Goal: Book appointment/travel/reservation

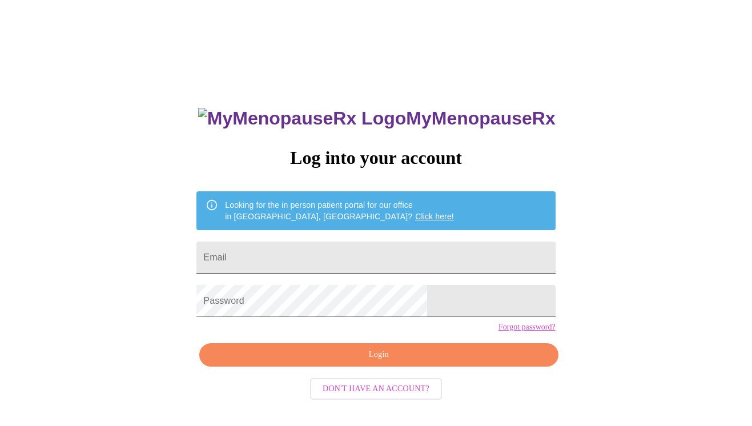
click at [329, 256] on input "Email" at bounding box center [375, 257] width 359 height 32
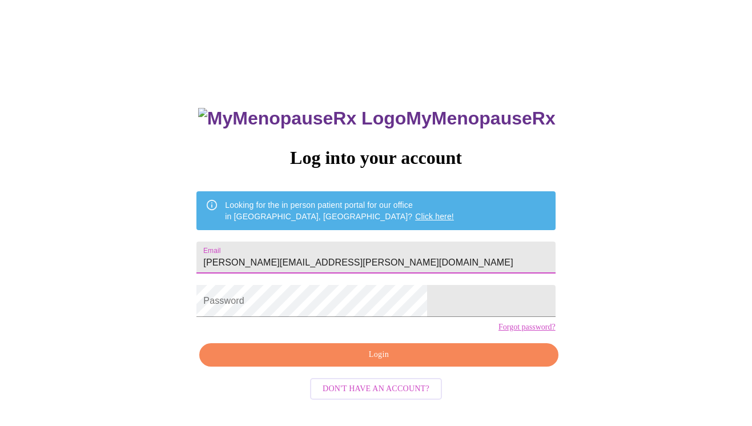
type input "frankie.jackson.rvn@gmail.com"
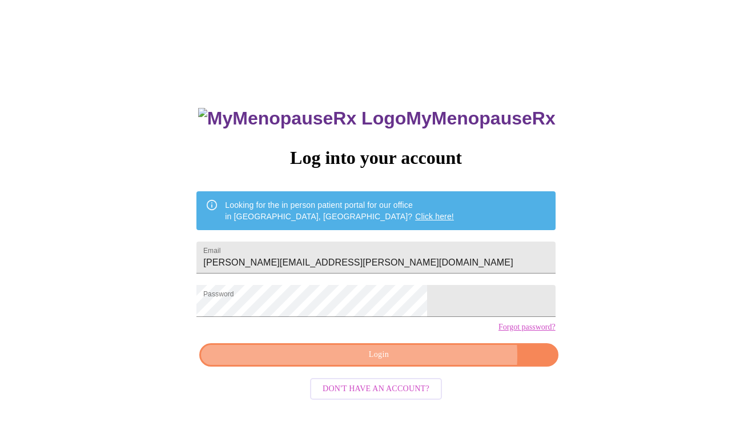
click at [422, 362] on span "Login" at bounding box center [378, 355] width 332 height 14
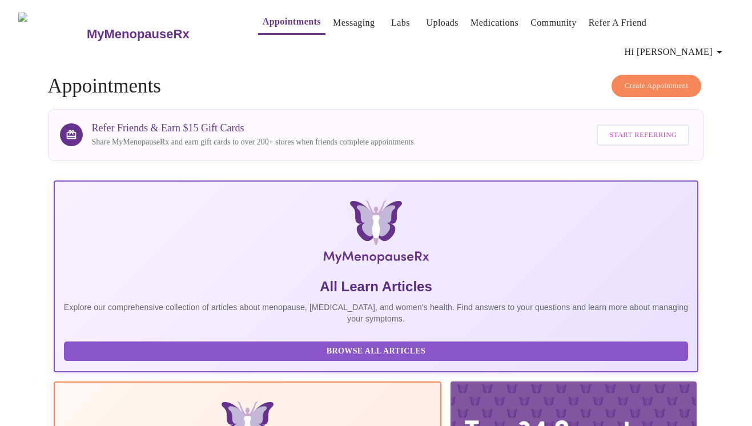
scroll to position [199, 0]
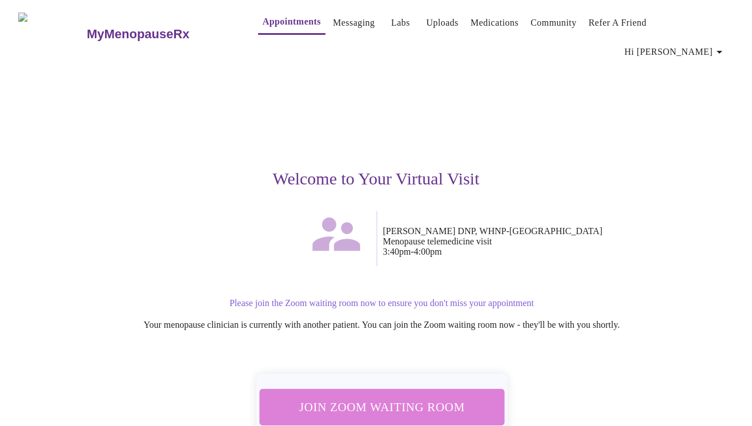
click at [474, 389] on button "Join Zoom Waiting Room" at bounding box center [381, 407] width 245 height 36
